Goal: Task Accomplishment & Management: Complete application form

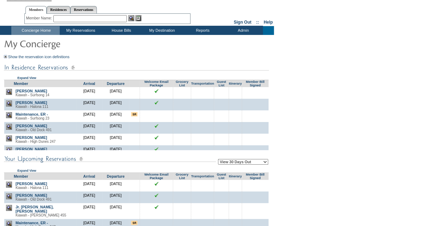
scroll to position [13, 0]
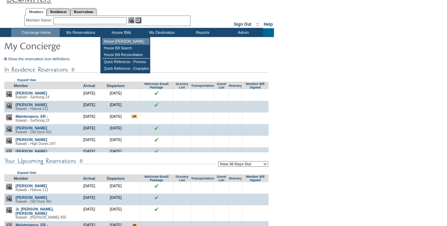
click at [124, 43] on td "House [PERSON_NAME]" at bounding box center [125, 41] width 47 height 7
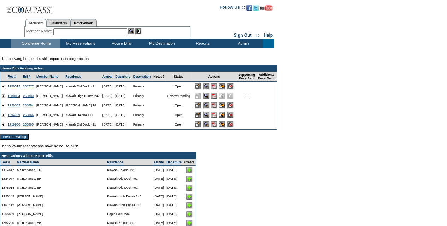
click at [201, 117] on input "image" at bounding box center [198, 115] width 6 height 6
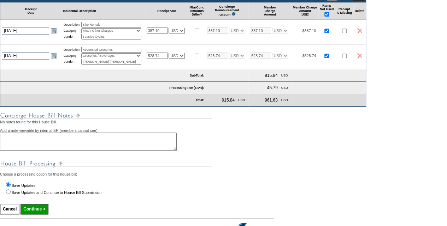
scroll to position [79, 0]
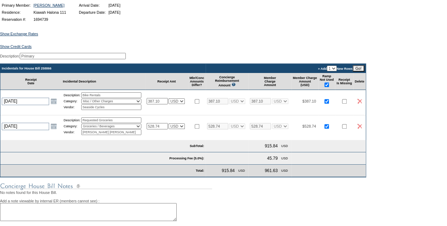
click at [364, 72] on input "Go!" at bounding box center [358, 68] width 12 height 6
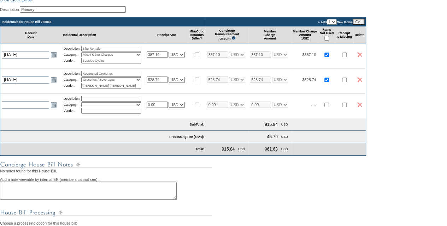
scroll to position [126, 0]
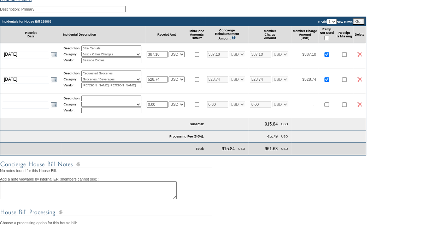
click at [163, 108] on input "0.00" at bounding box center [157, 104] width 21 height 6
type input "0"
type input "14.26"
select select "1"
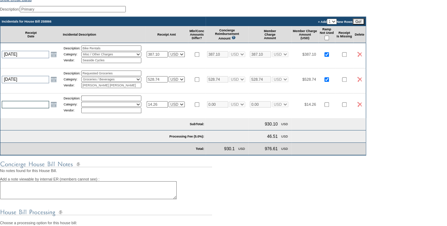
type input "14.26"
select select "1"
click at [44, 108] on input "text" at bounding box center [25, 104] width 47 height 7
type input "[DATE]"
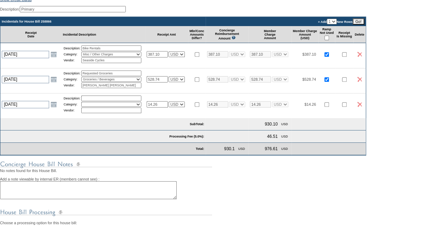
click at [90, 101] on input "text" at bounding box center [111, 99] width 60 height 6
type input "A"
type input "Organic Apples"
click at [90, 107] on select "Activities Additional Housekeeping Amenities Access Fee Bath Amenities Reimburs…" at bounding box center [111, 104] width 60 height 5
select select "11"
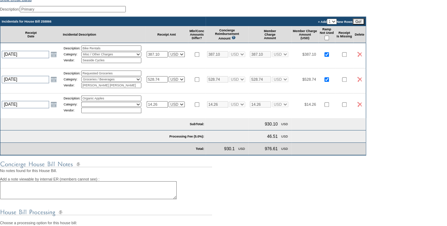
click at [84, 107] on select "Activities Additional Housekeeping Amenities Access Fee Bath Amenities Reimburs…" at bounding box center [111, 104] width 60 height 5
click at [120, 100] on td "Description: Organic Apples Category: Activities Additional Housekeeping Amenit…" at bounding box center [103, 104] width 84 height 22
click at [119, 101] on input "Organic Apples" at bounding box center [111, 99] width 60 height 6
type input "Organic Apples x 12"
click at [117, 113] on input "text" at bounding box center [111, 111] width 60 height 6
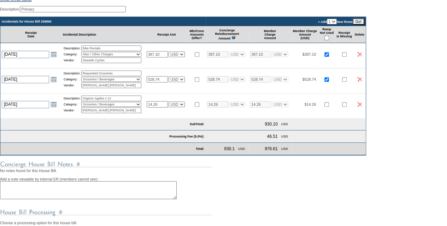
type input "[PERSON_NAME] [PERSON_NAME]"
click at [329, 107] on input "checkbox" at bounding box center [326, 104] width 5 height 5
checkbox input "true"
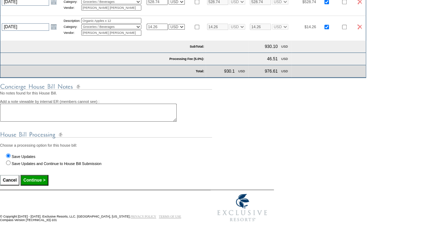
scroll to position [223, 0]
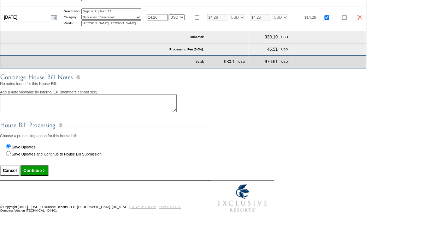
click at [31, 170] on input "Continue >" at bounding box center [34, 171] width 28 height 11
type input "Processing..."
